Goal: Register for event/course

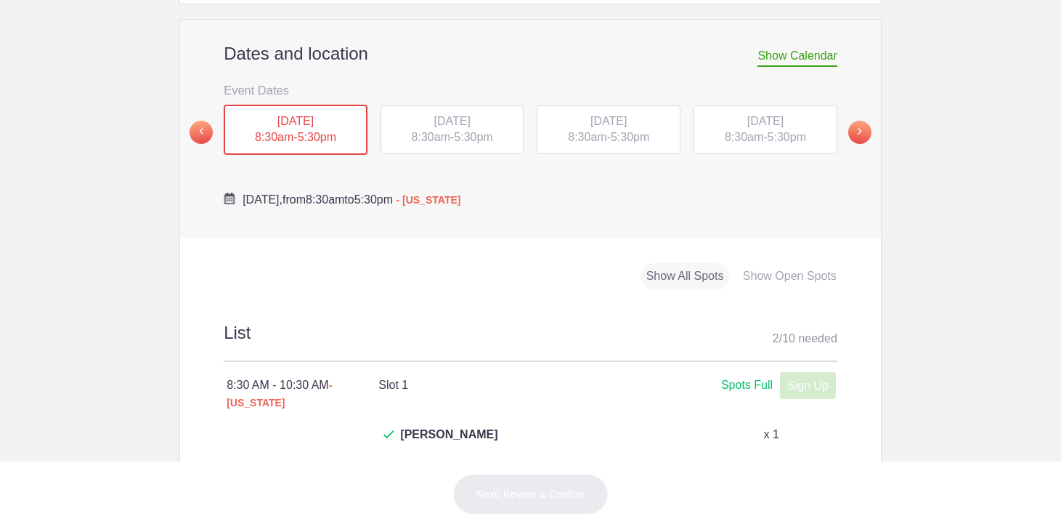
scroll to position [495, 0]
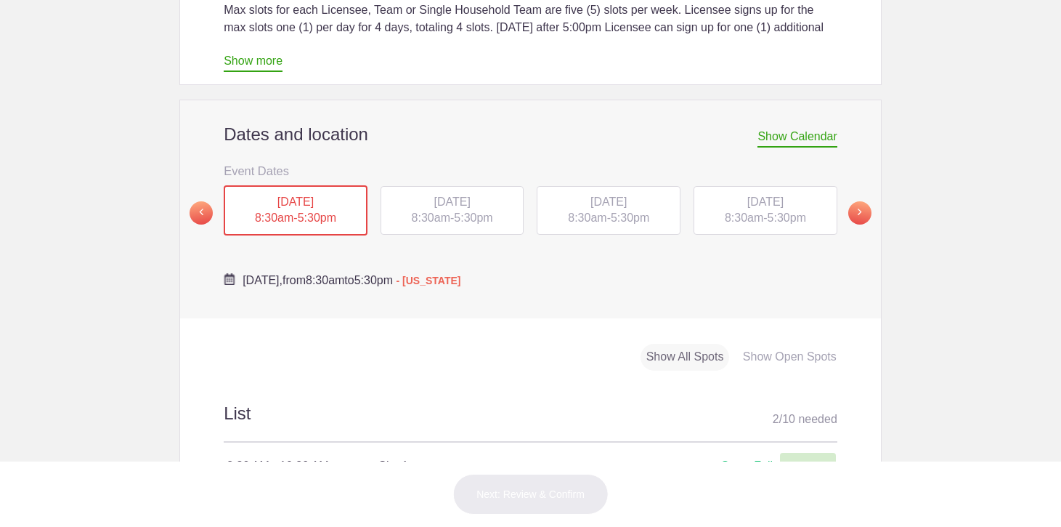
click at [634, 211] on span "5:30pm" at bounding box center [630, 217] width 39 height 12
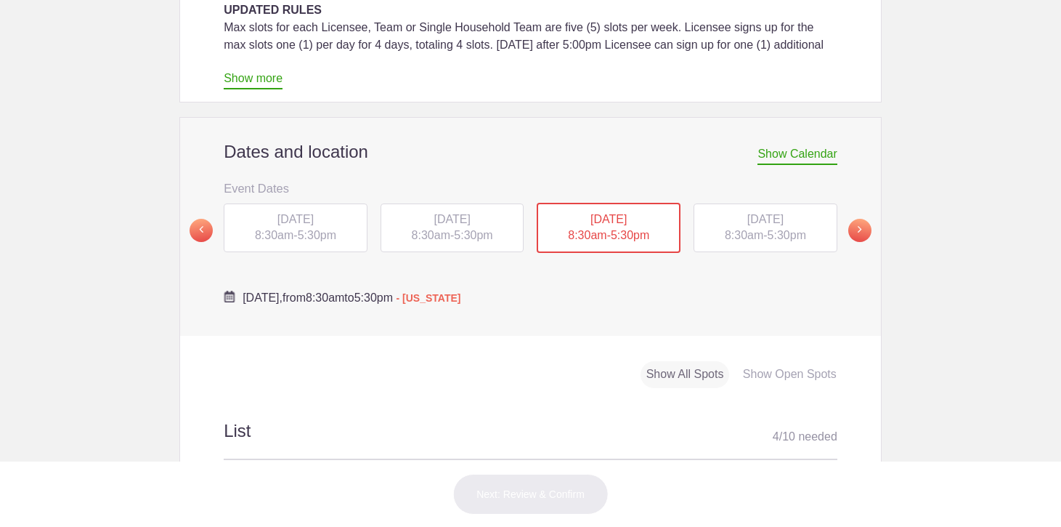
scroll to position [399, 0]
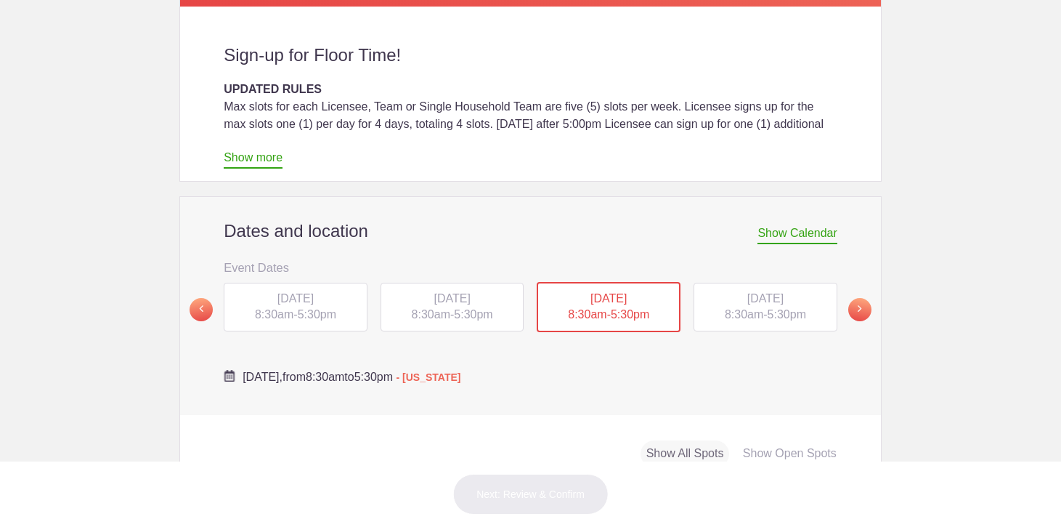
click at [770, 308] on span "5:30pm" at bounding box center [787, 314] width 39 height 12
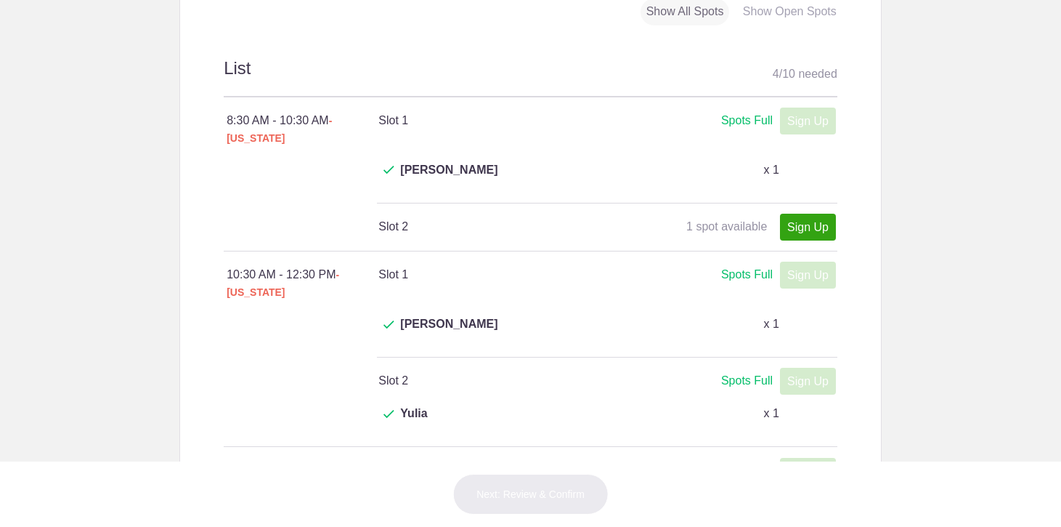
scroll to position [838, 0]
click at [790, 216] on link "Sign Up" at bounding box center [808, 229] width 56 height 27
type input "1"
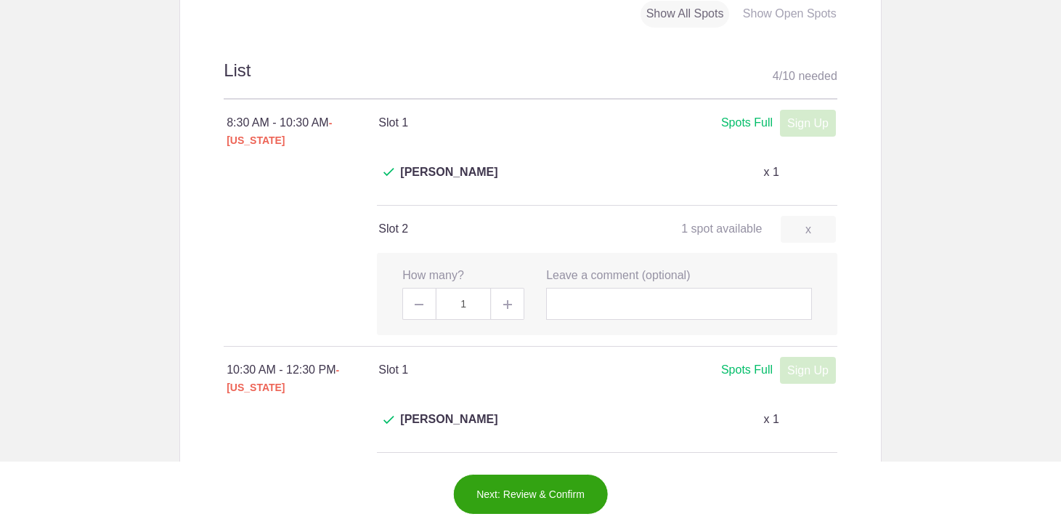
click at [498, 490] on button "Next: Review & Confirm" at bounding box center [531, 494] width 156 height 41
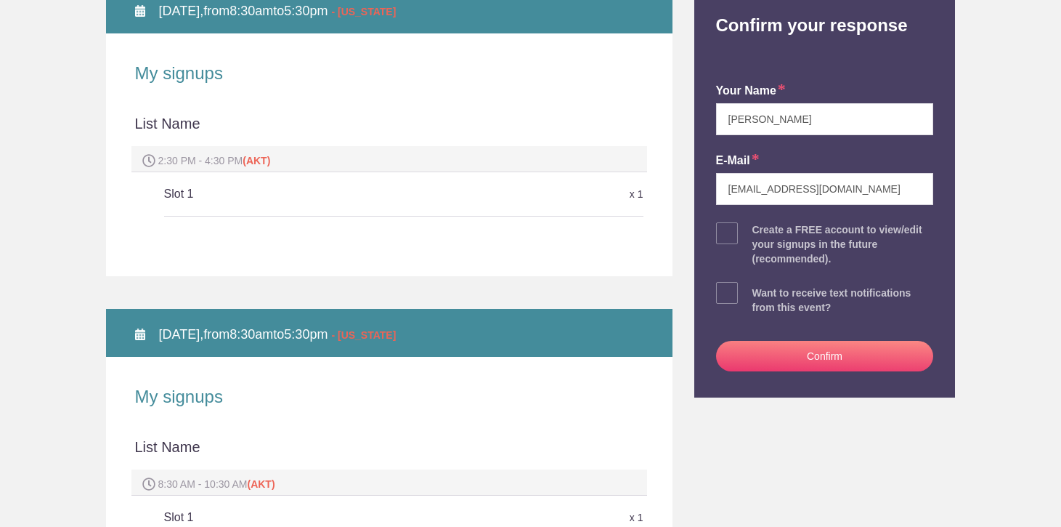
scroll to position [365, 0]
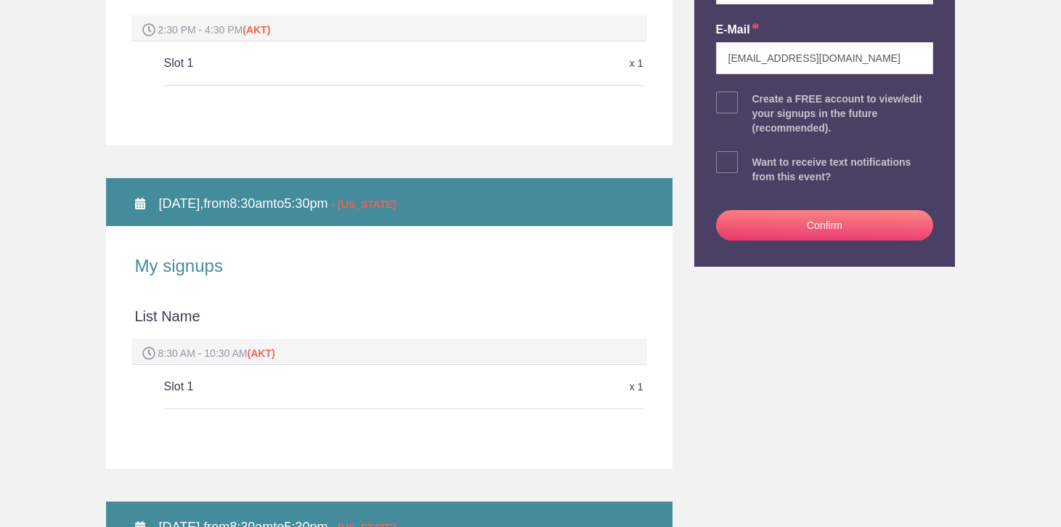
click at [779, 236] on button "Confirm" at bounding box center [825, 225] width 218 height 31
